Goal: Information Seeking & Learning: Find specific page/section

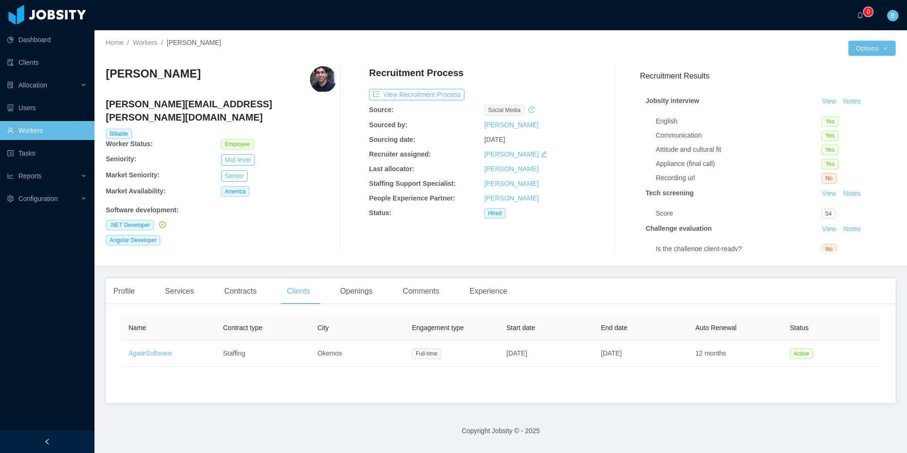
click at [57, 130] on link "Workers" at bounding box center [47, 130] width 80 height 19
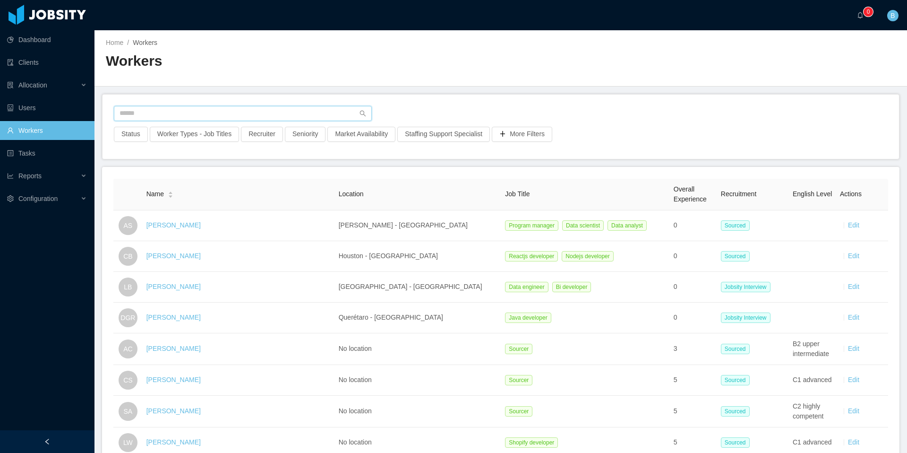
click at [169, 115] on input "text" at bounding box center [243, 113] width 258 height 15
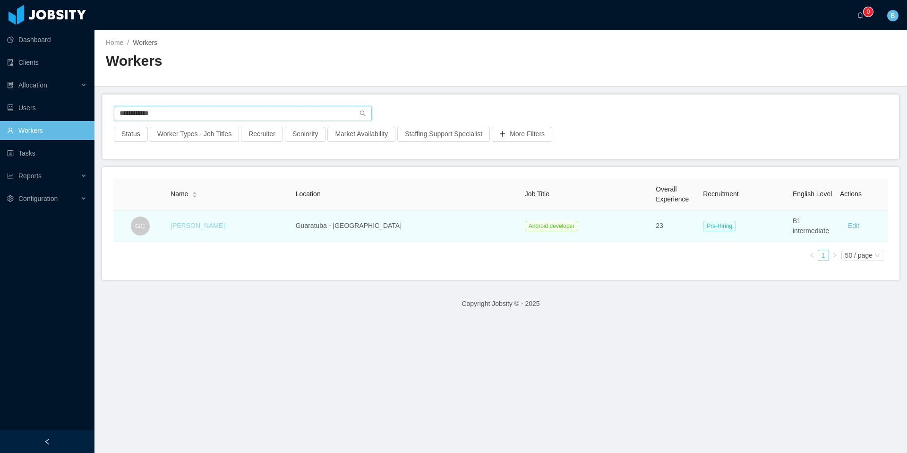
type input "**********"
click at [204, 225] on link "[PERSON_NAME]" at bounding box center [198, 226] width 54 height 8
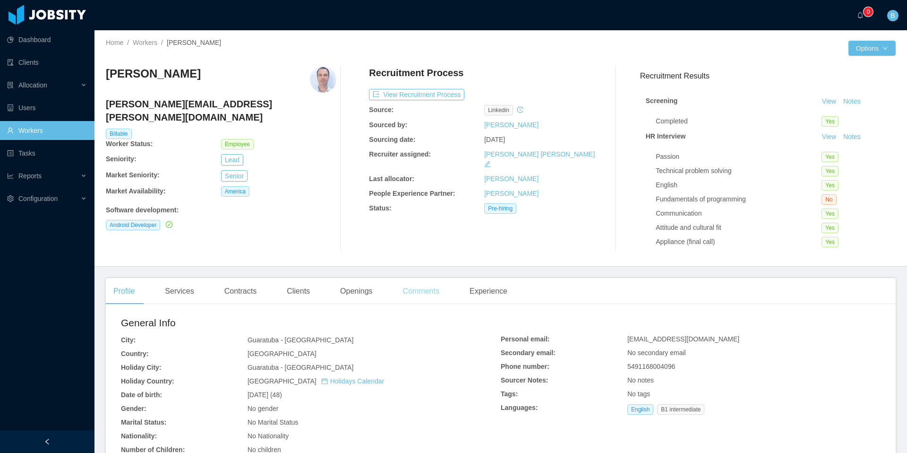
click at [427, 292] on div "Comments" at bounding box center [422, 291] width 52 height 26
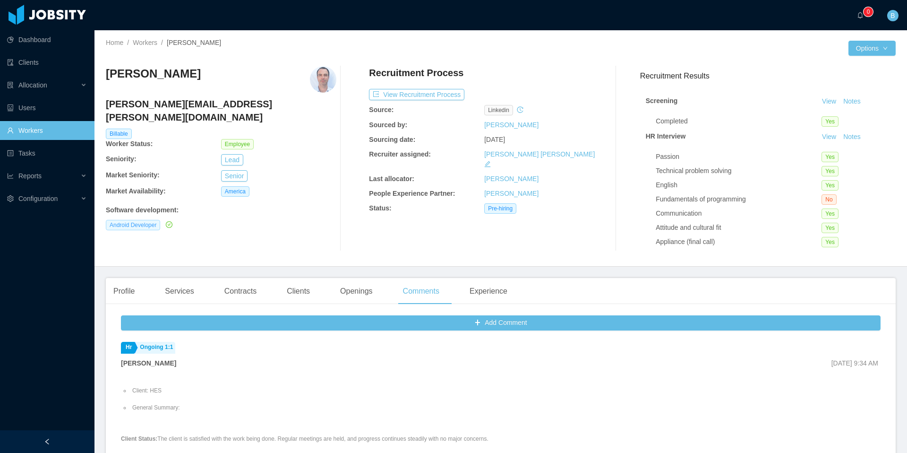
click at [140, 220] on span "Android Developer" at bounding box center [133, 225] width 54 height 10
click at [163, 235] on div "Gaston Cocce [EMAIL_ADDRESS][PERSON_NAME][DOMAIN_NAME] Billable Worker Status: …" at bounding box center [221, 158] width 231 height 185
click at [239, 239] on div "Gaston Cocce [EMAIL_ADDRESS][PERSON_NAME][DOMAIN_NAME] Billable Worker Status: …" at bounding box center [221, 158] width 231 height 185
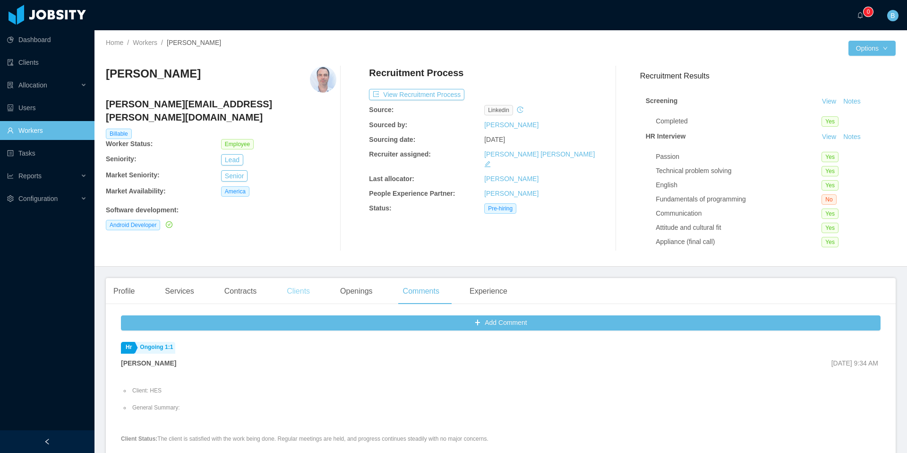
click at [305, 293] on div "Clients" at bounding box center [298, 291] width 38 height 26
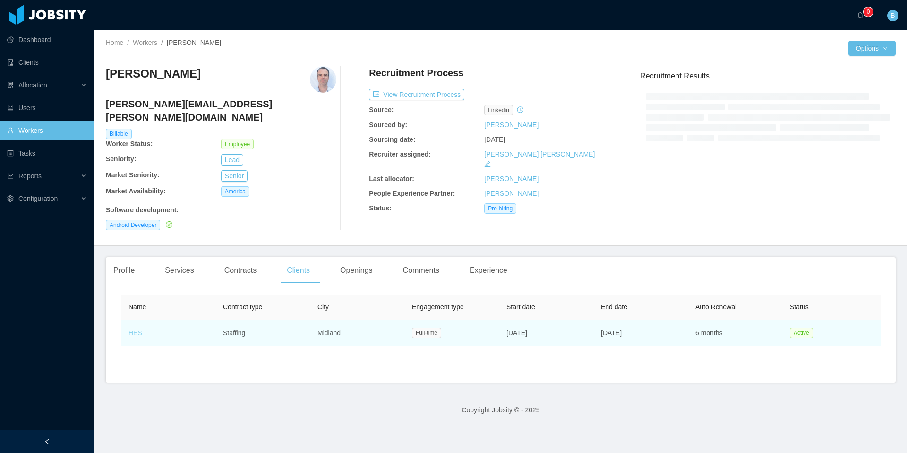
click at [137, 329] on link "HES" at bounding box center [136, 333] width 14 height 8
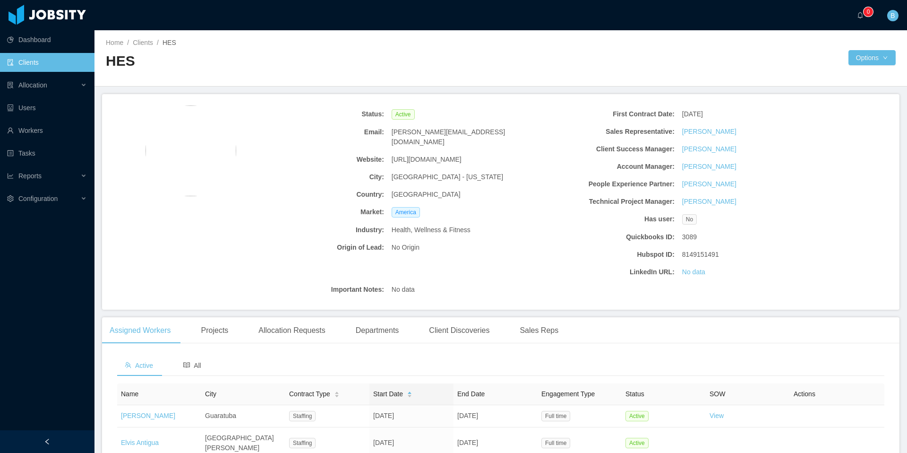
click at [426, 155] on span "[URL][DOMAIN_NAME]" at bounding box center [427, 160] width 70 height 10
drag, startPoint x: 463, startPoint y: 150, endPoint x: 388, endPoint y: 154, distance: 75.2
click at [388, 154] on div "[URL][DOMAIN_NAME]" at bounding box center [461, 159] width 146 height 17
copy span "[URL][DOMAIN_NAME]"
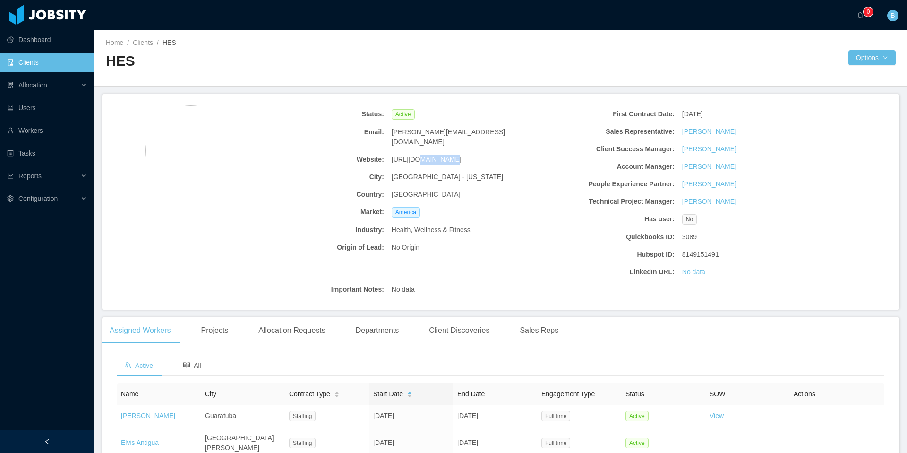
scroll to position [109, 0]
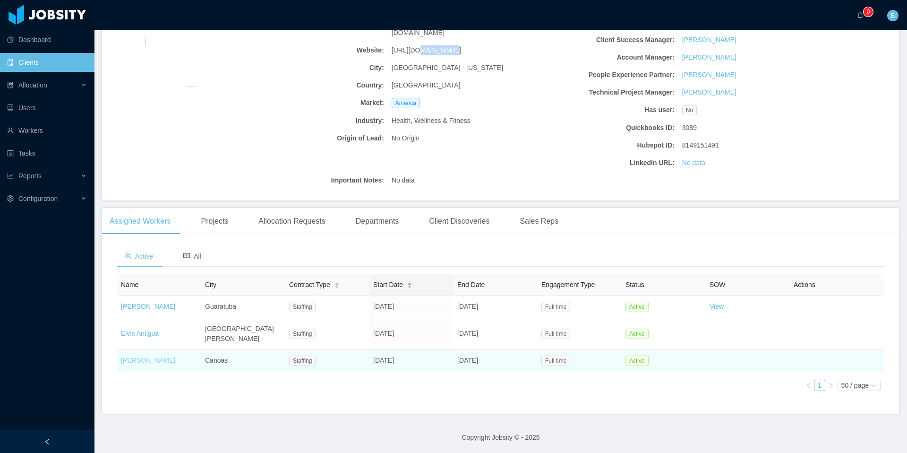
click at [153, 356] on link "[PERSON_NAME]" at bounding box center [148, 360] width 54 height 8
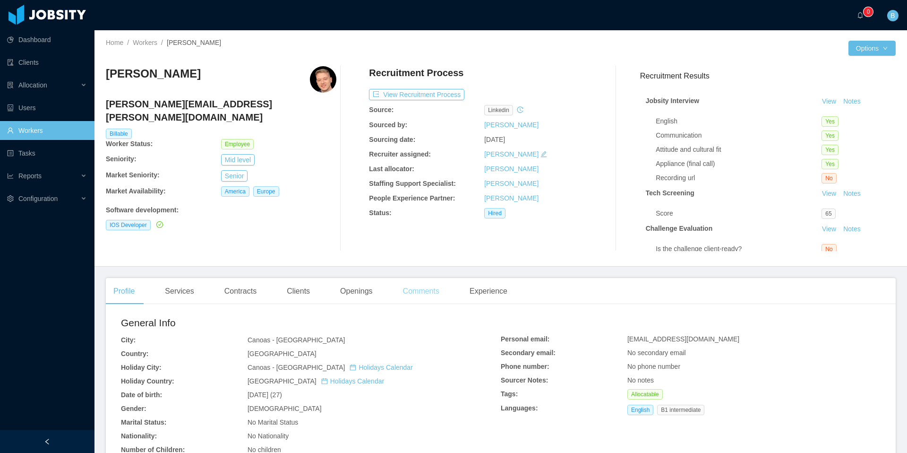
click at [424, 289] on div "Comments" at bounding box center [422, 291] width 52 height 26
